Goal: Book appointment/travel/reservation

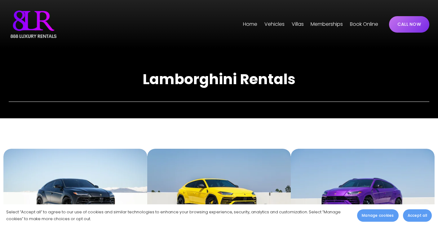
click at [0, 0] on span "[GEOGRAPHIC_DATA]" at bounding box center [0, 0] width 0 height 0
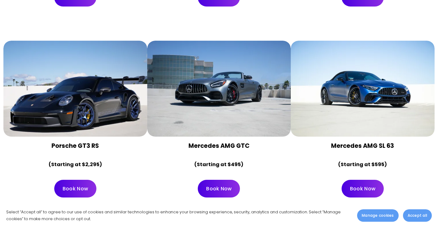
scroll to position [1030, 0]
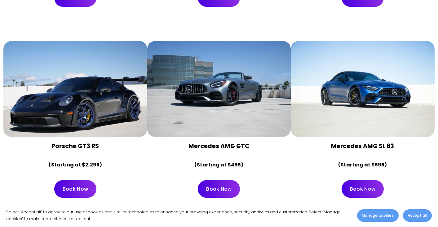
click at [352, 79] on div at bounding box center [362, 89] width 143 height 96
click at [364, 180] on link "Book Now" at bounding box center [362, 189] width 42 height 18
